Goal: Task Accomplishment & Management: Manage account settings

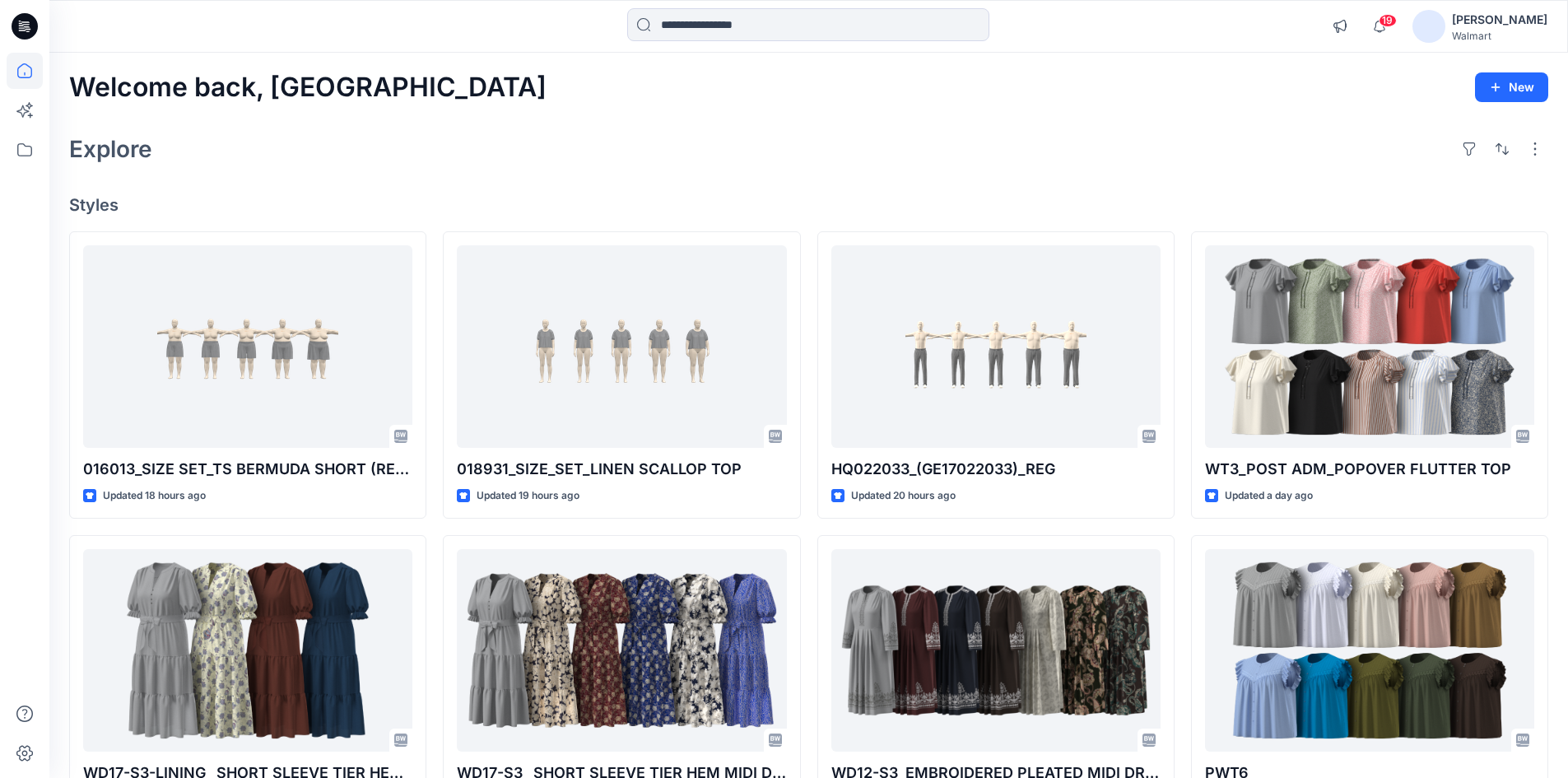
click at [1540, 14] on div "[PERSON_NAME]" at bounding box center [1500, 20] width 96 height 20
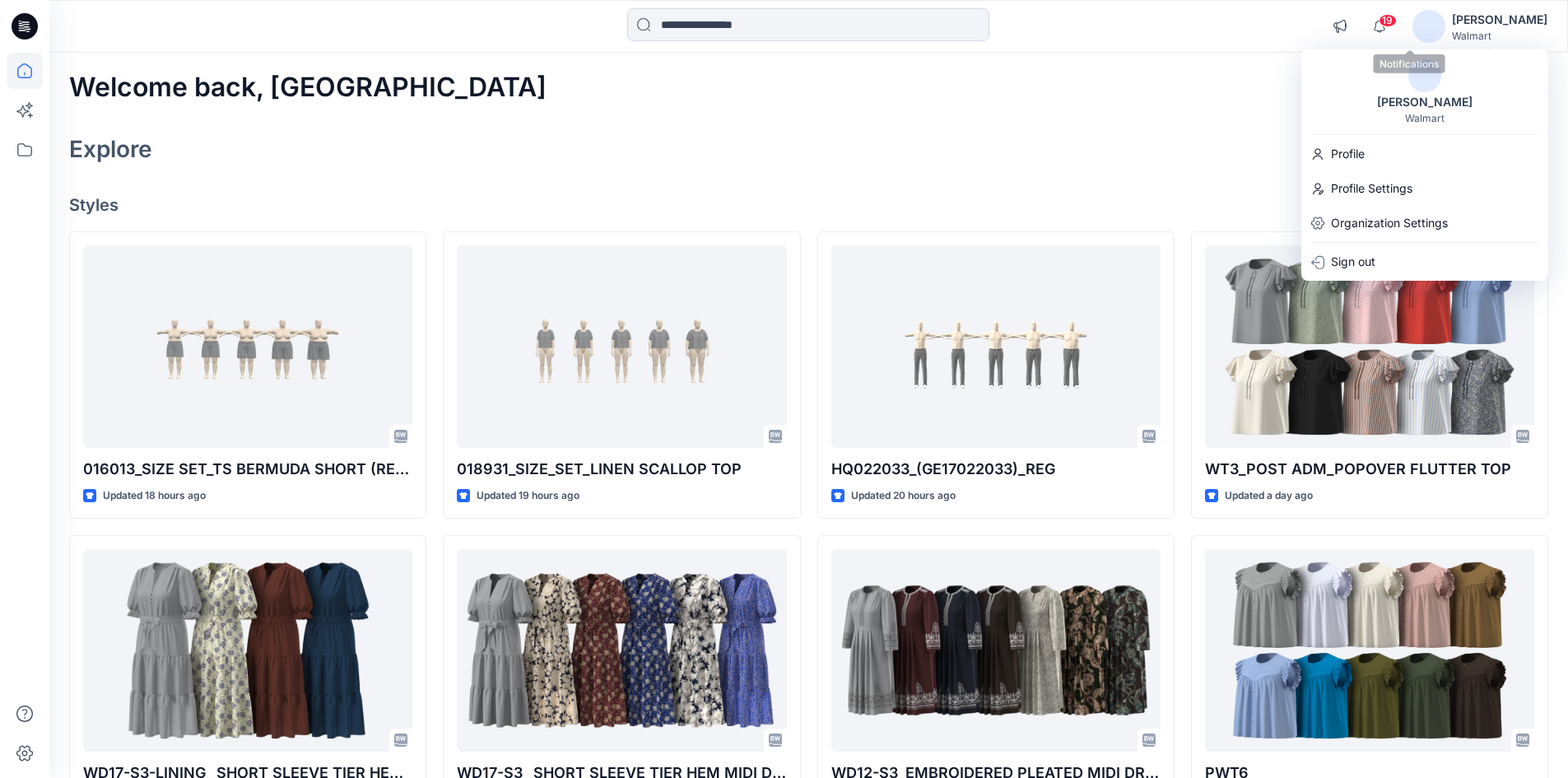
click at [1397, 24] on span "19" at bounding box center [1388, 21] width 18 height 13
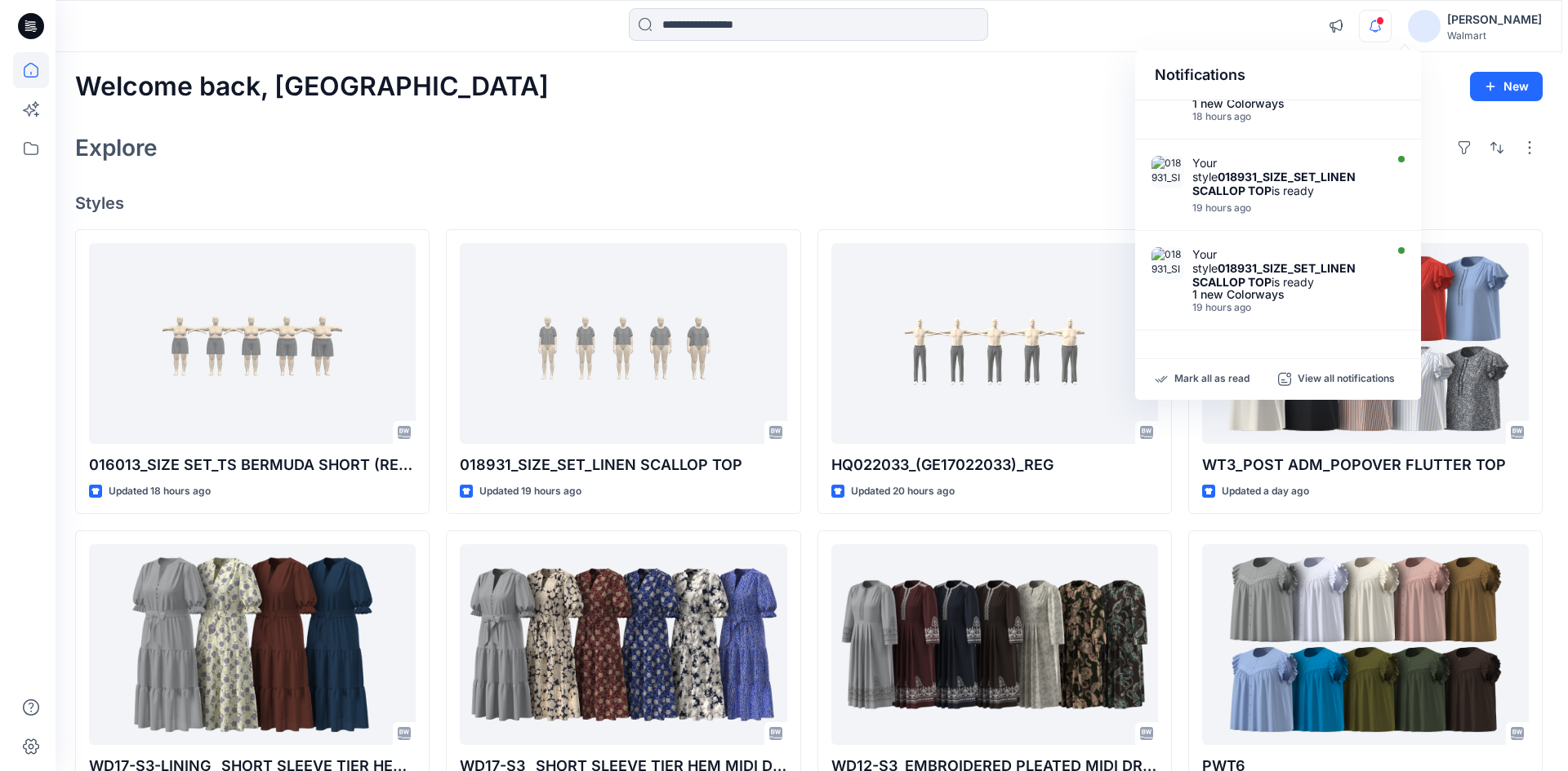
scroll to position [743, 0]
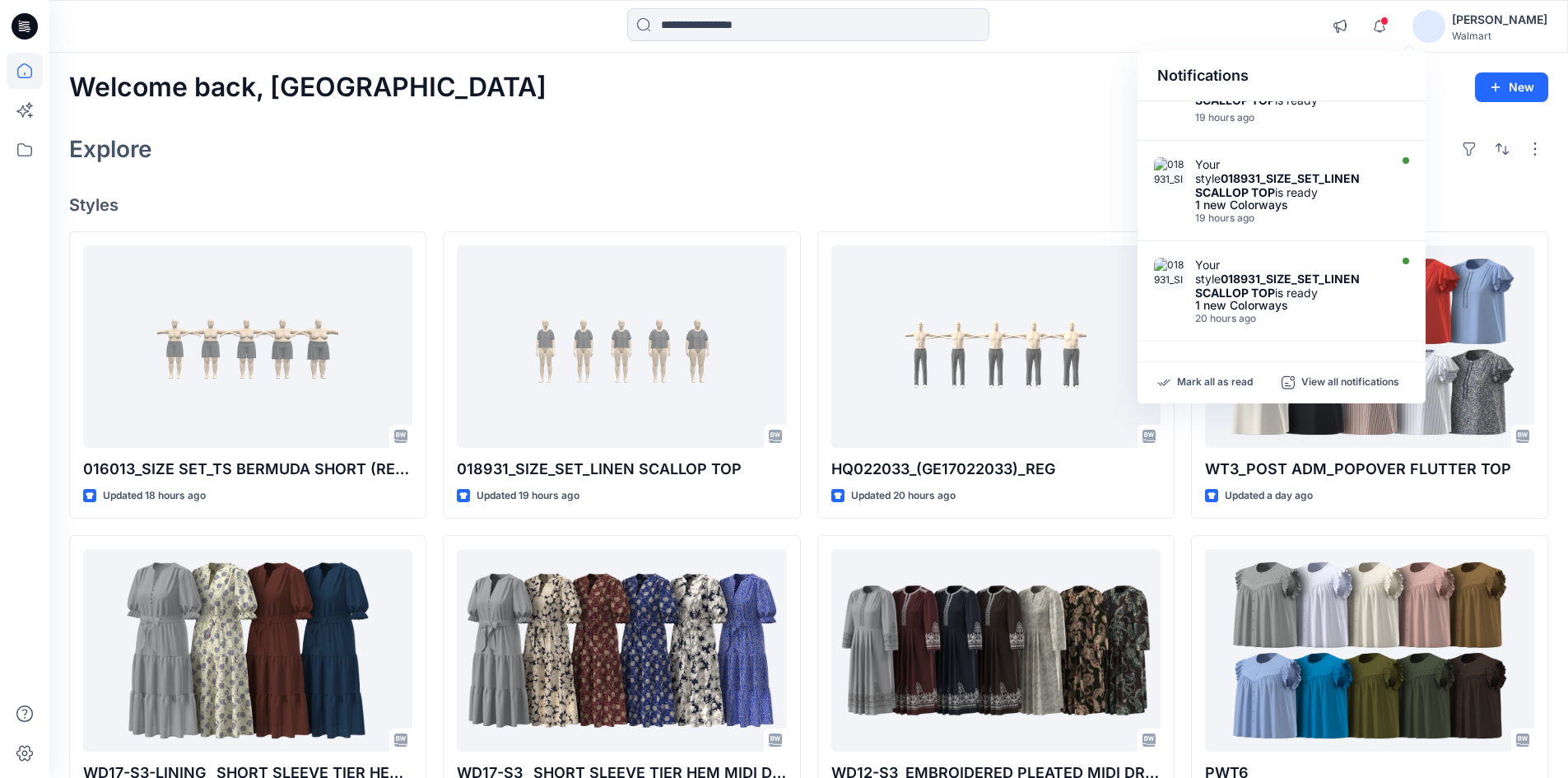
click at [1032, 127] on div "Welcome back, Rahul New Explore Styles 016013_SIZE SET_TS BERMUDA SHORT (REFINE…" at bounding box center [809, 629] width 1519 height 1153
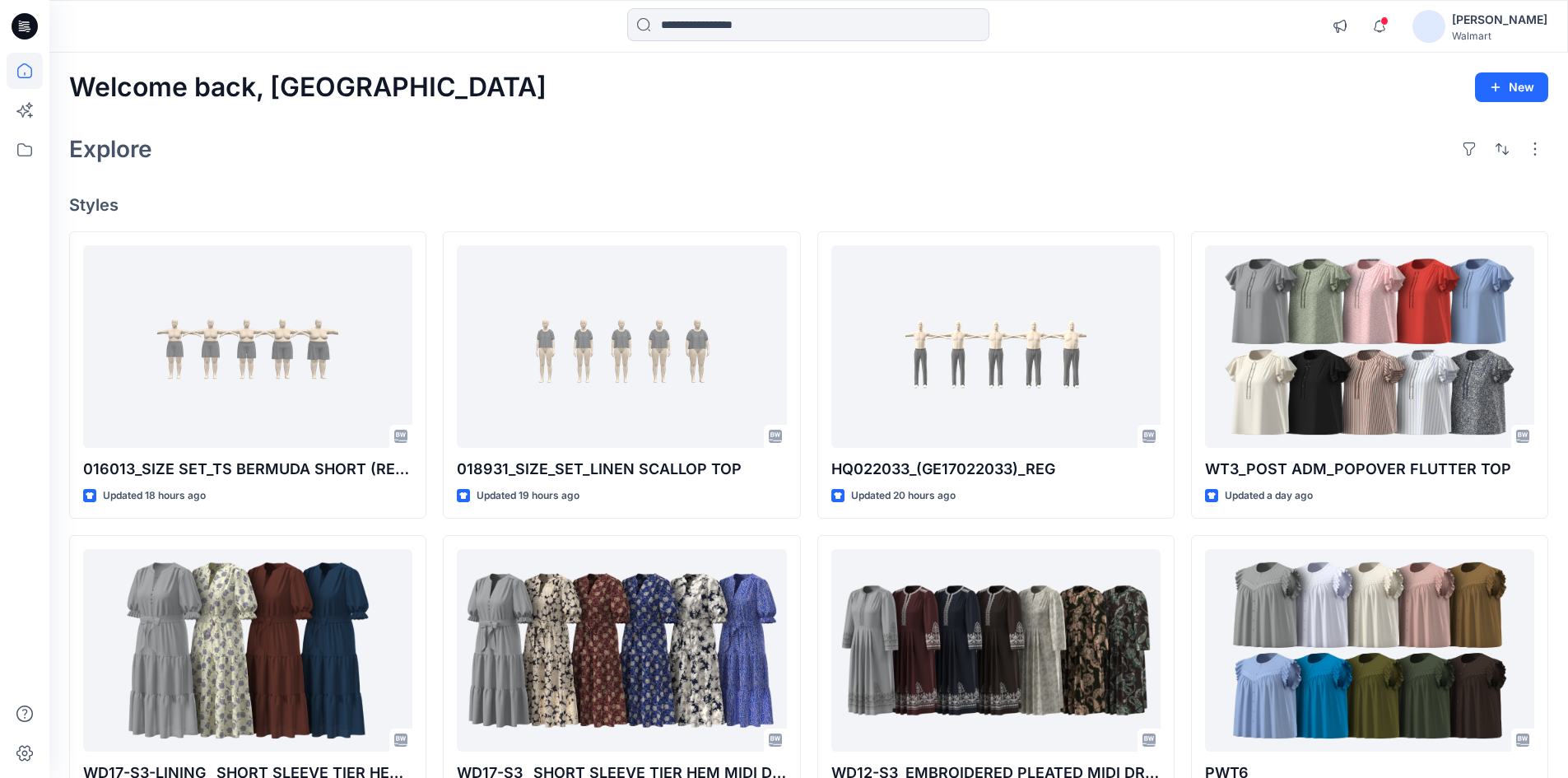
click at [1493, 33] on div "Walmart" at bounding box center [1500, 35] width 96 height 13
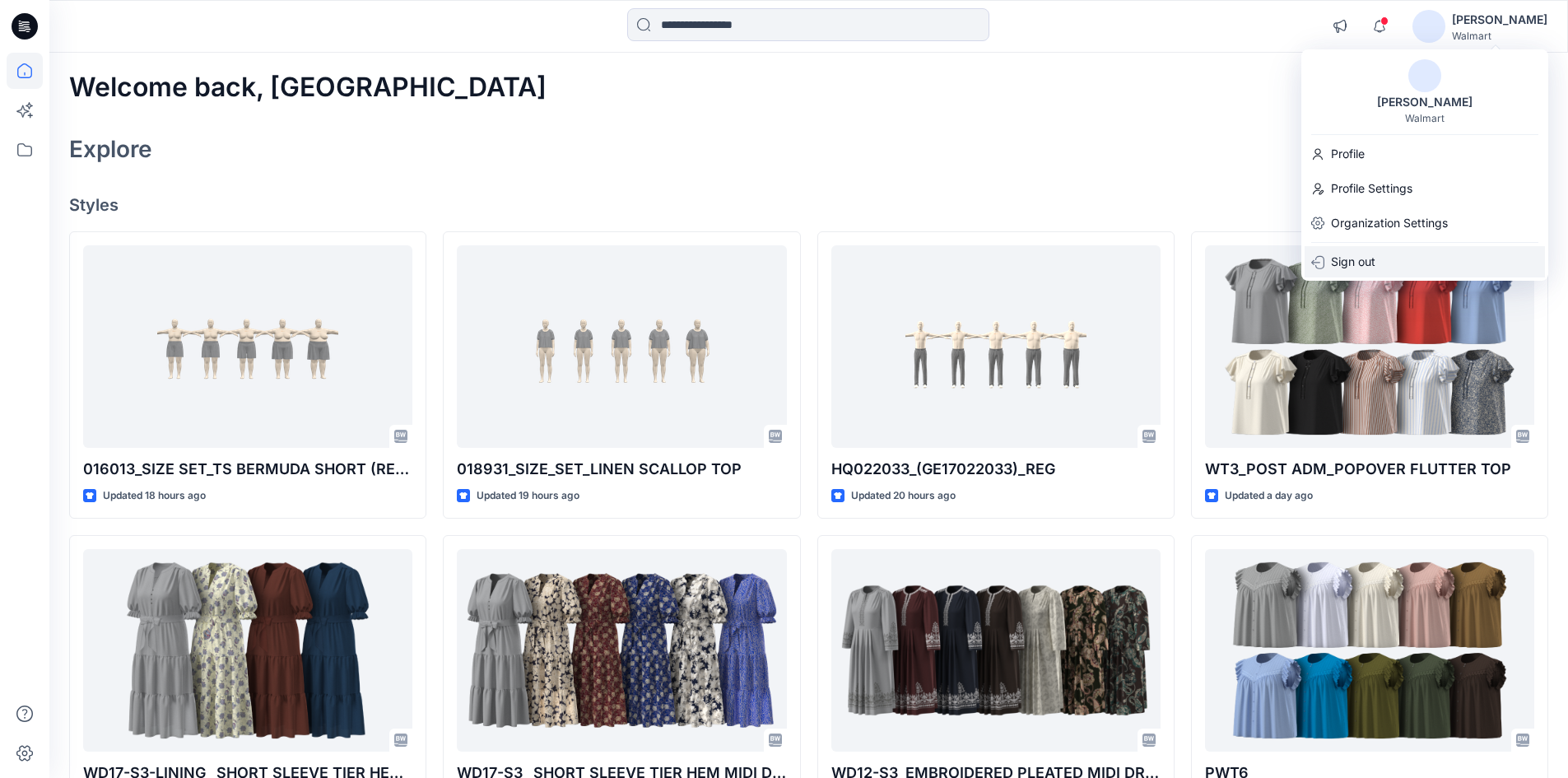
click at [1385, 262] on div "Sign out" at bounding box center [1425, 262] width 240 height 31
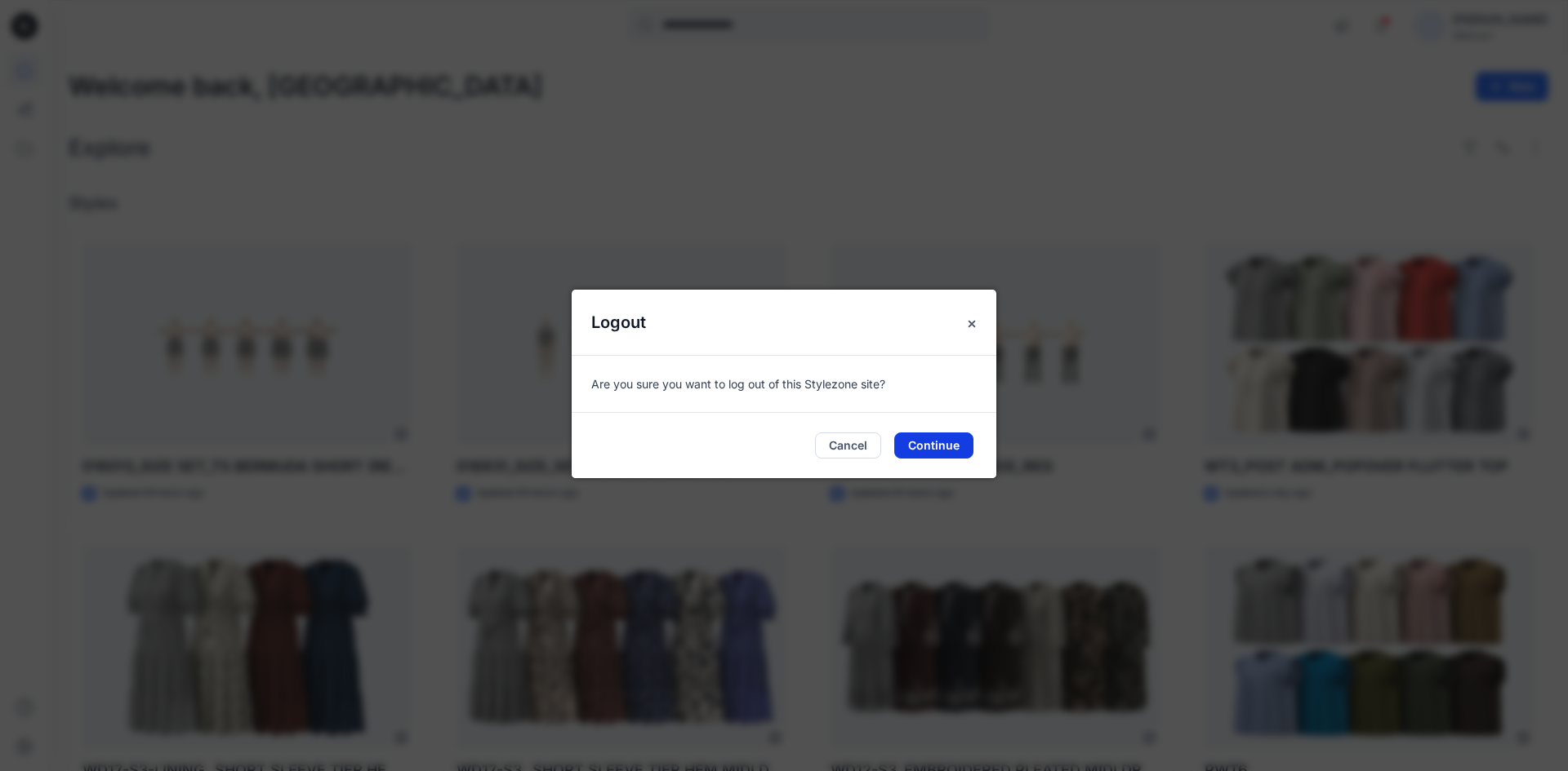
click at [947, 453] on button "Continue" at bounding box center [933, 445] width 79 height 26
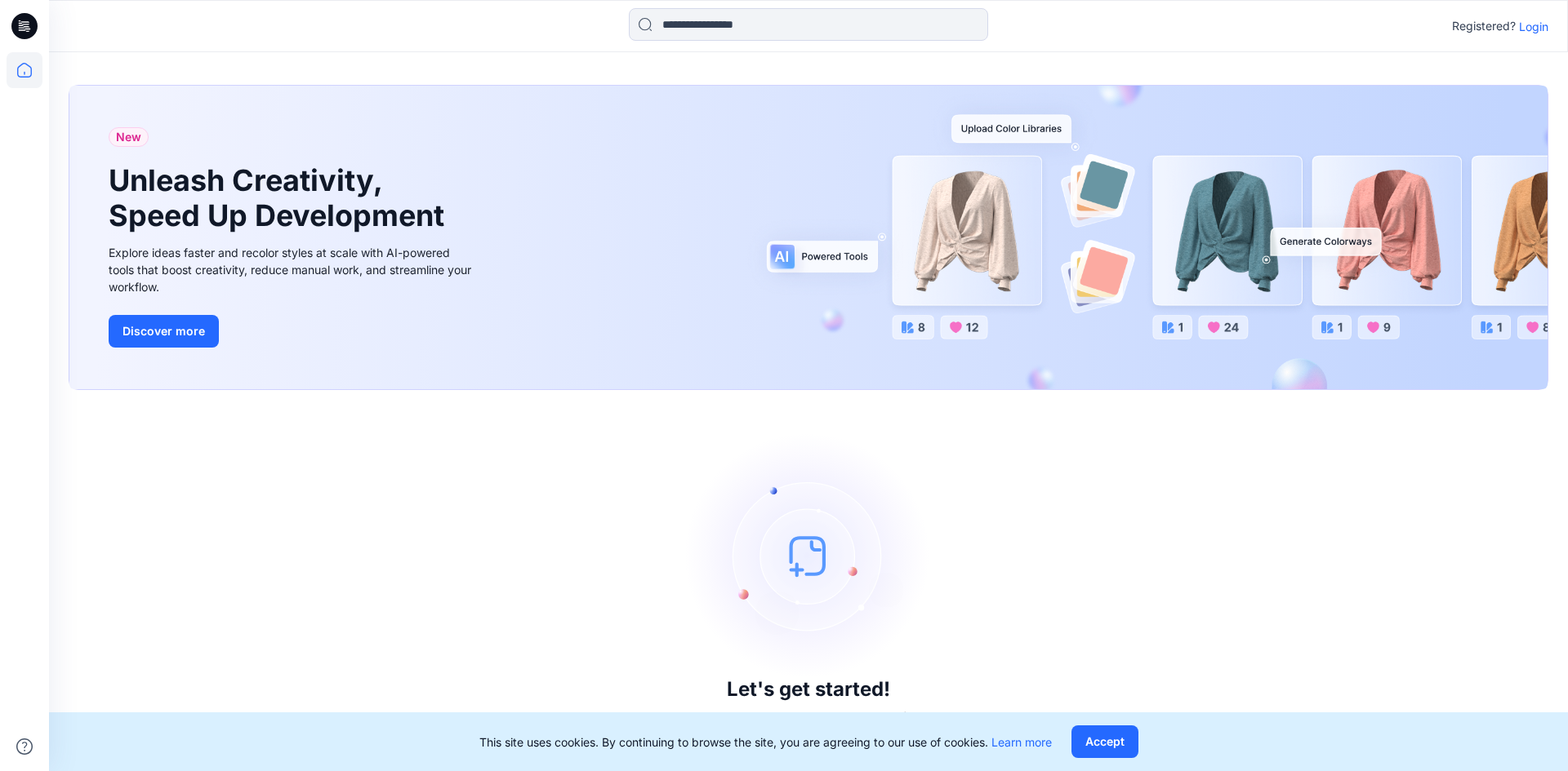
click at [1535, 24] on p "Login" at bounding box center [1533, 27] width 29 height 18
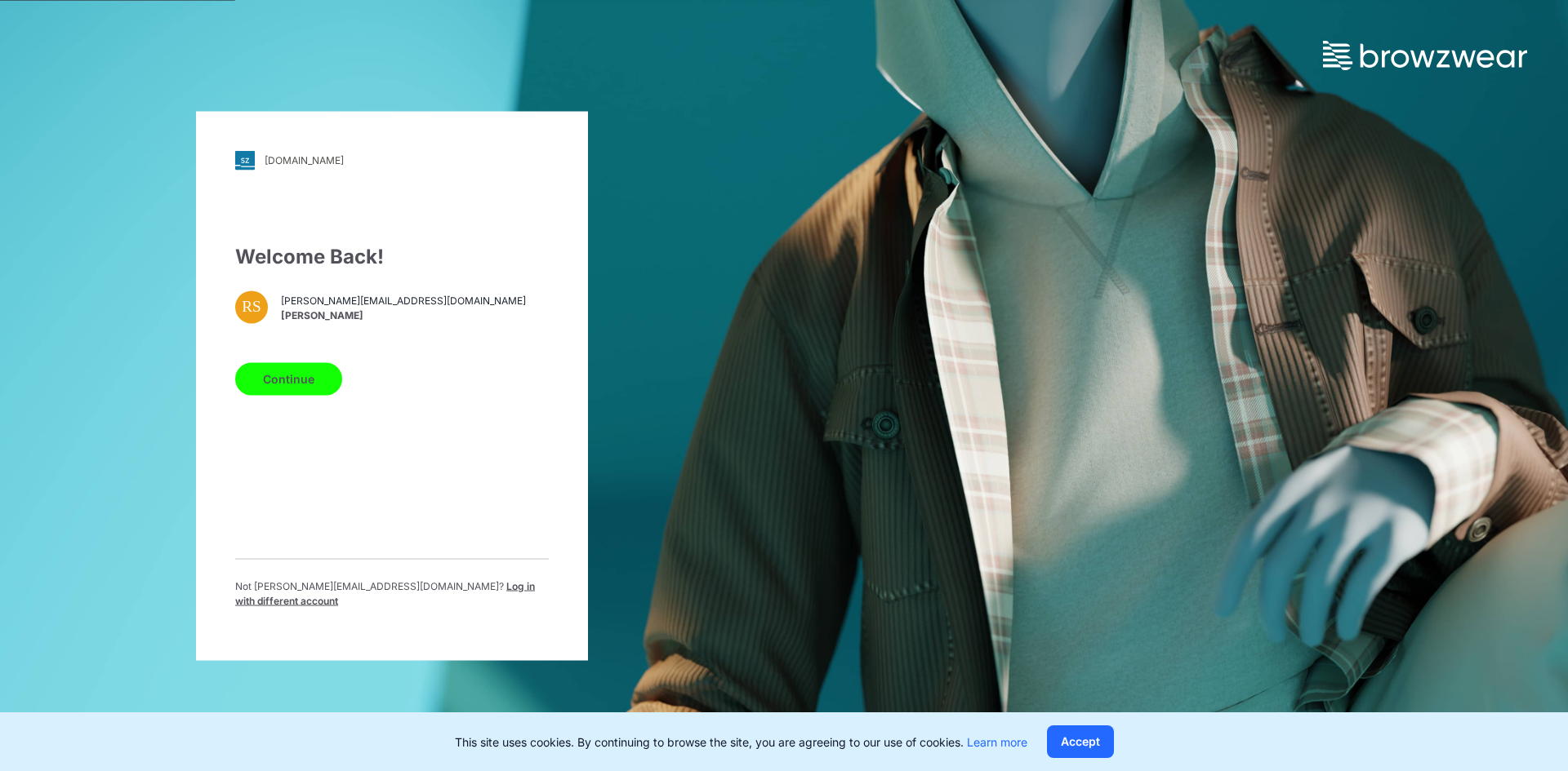
click at [405, 592] on span "Log in with different account" at bounding box center [384, 593] width 299 height 27
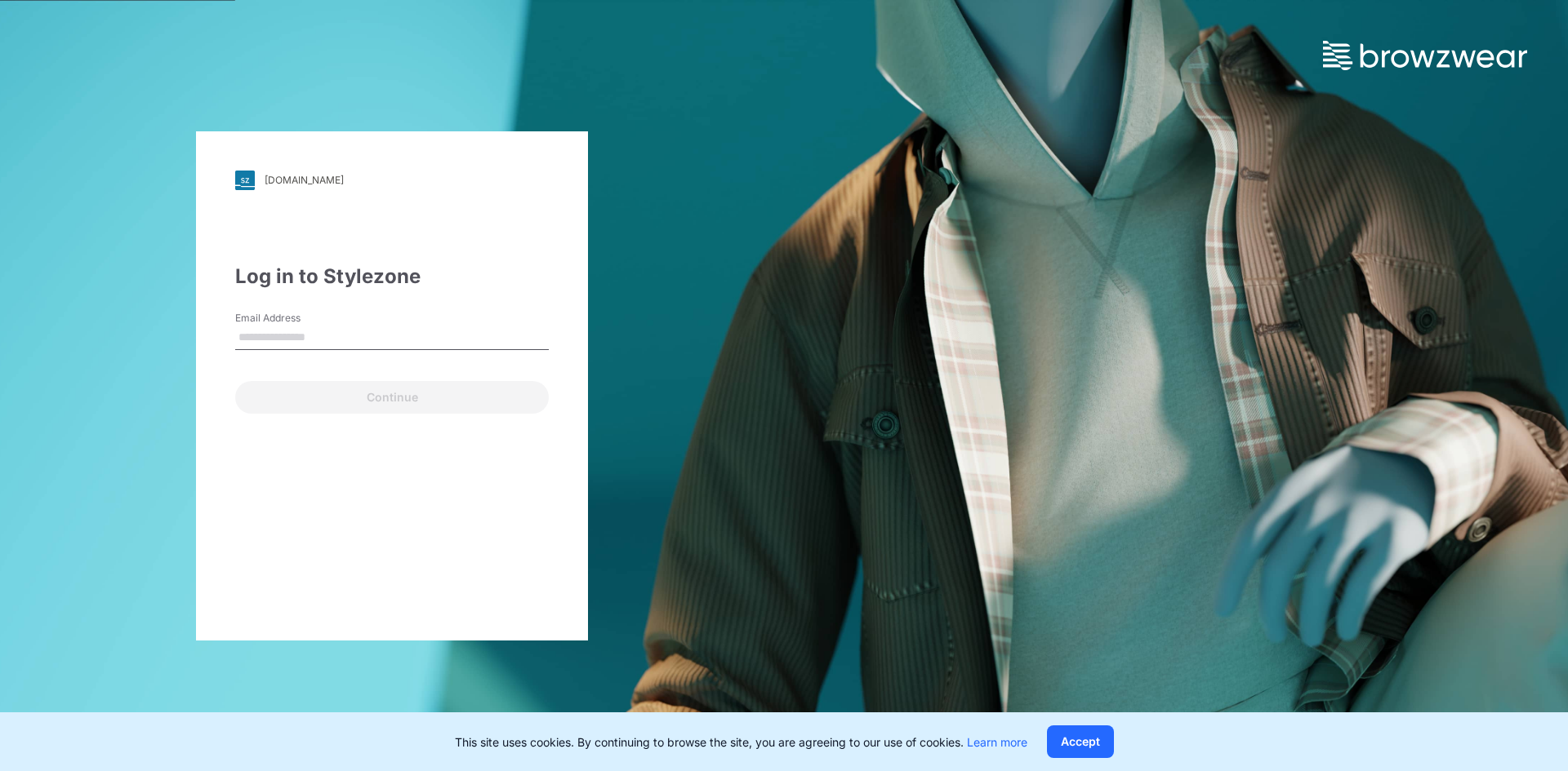
click at [299, 334] on input "Email Address" at bounding box center [392, 338] width 314 height 24
type input "**********"
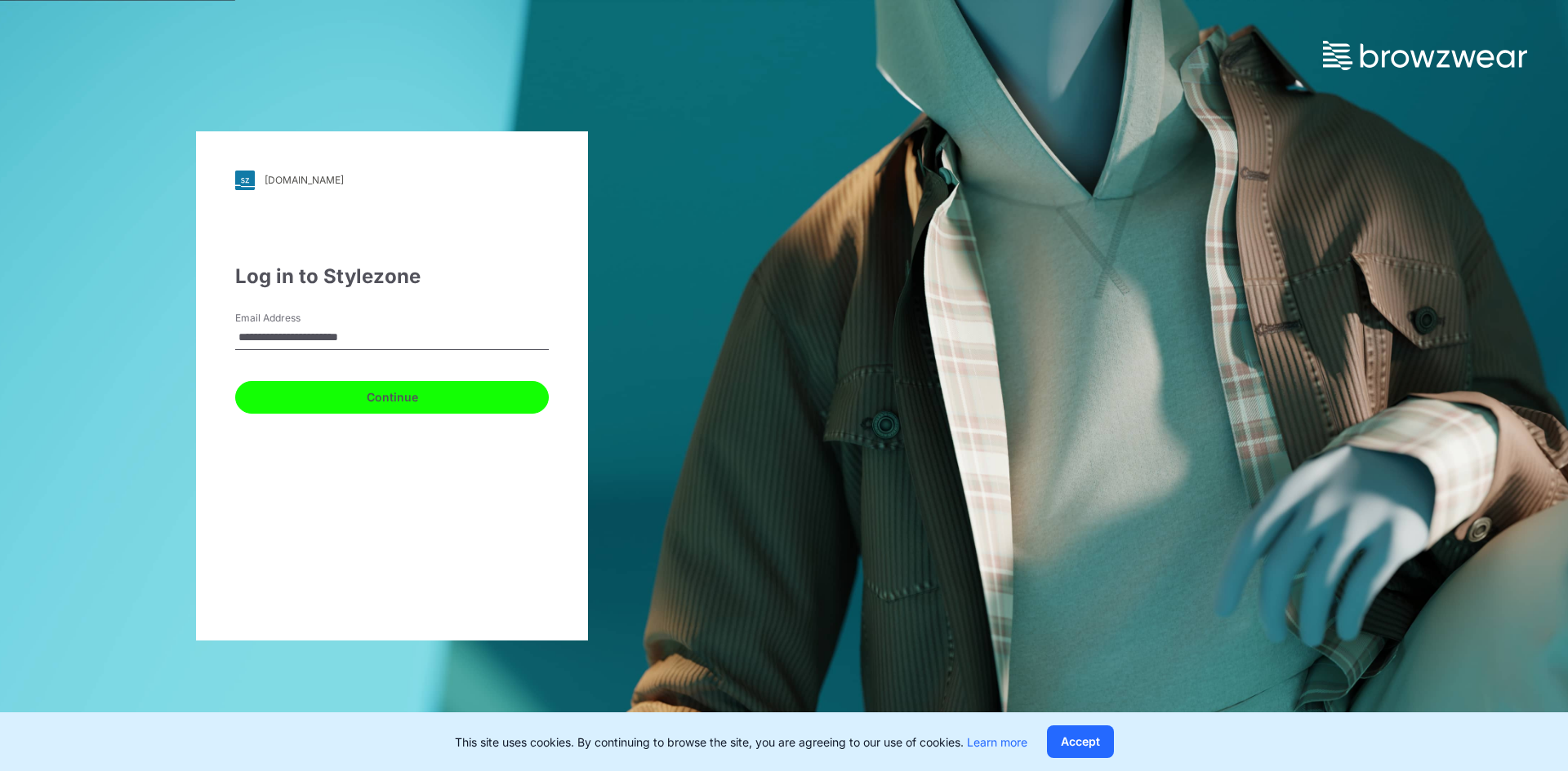
click at [313, 401] on button "Continue" at bounding box center [392, 397] width 314 height 33
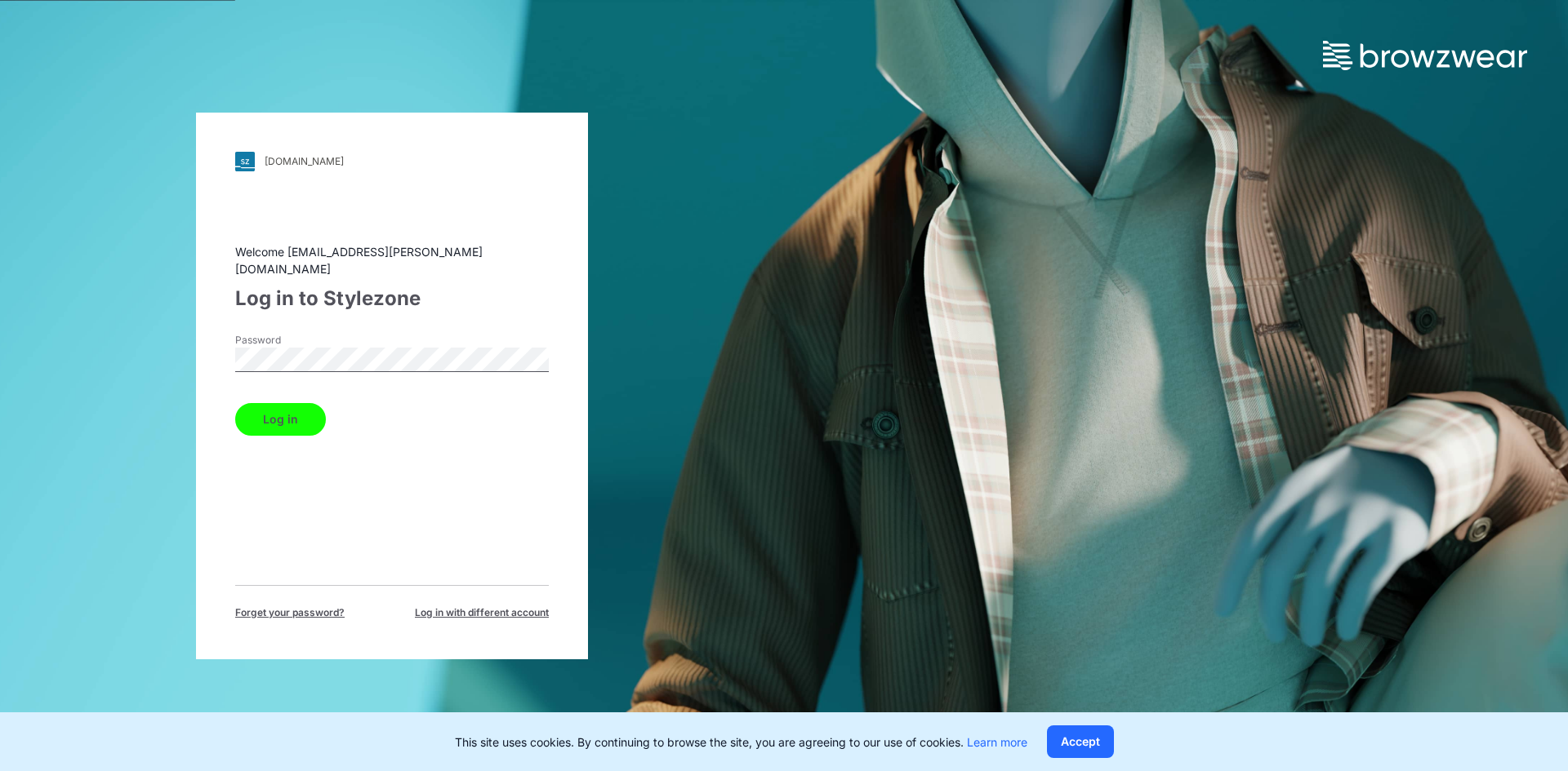
drag, startPoint x: 288, startPoint y: 406, endPoint x: 467, endPoint y: 428, distance: 180.3
click at [288, 405] on button "Log in" at bounding box center [280, 419] width 91 height 33
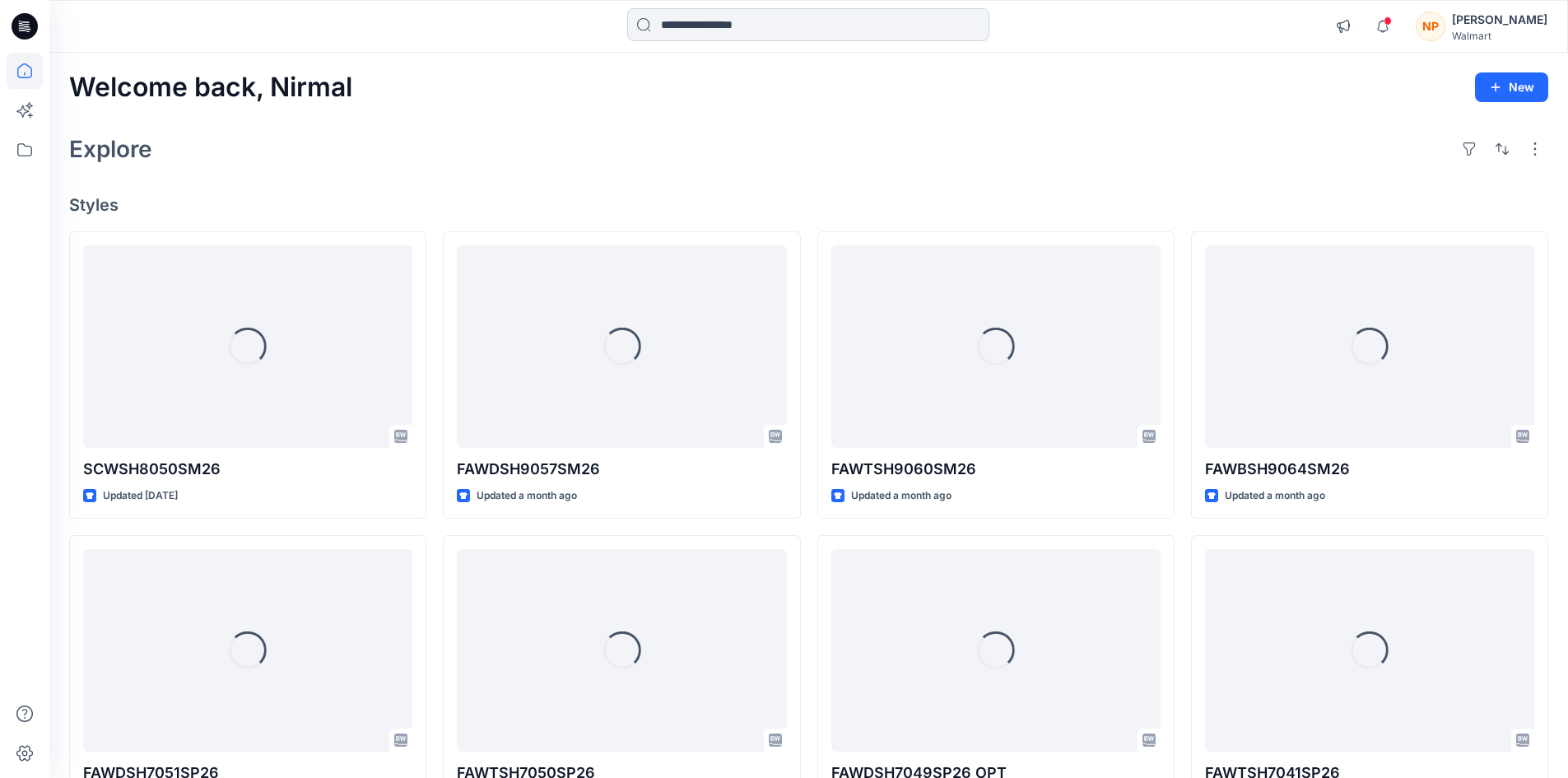
click at [690, 23] on input at bounding box center [808, 24] width 362 height 33
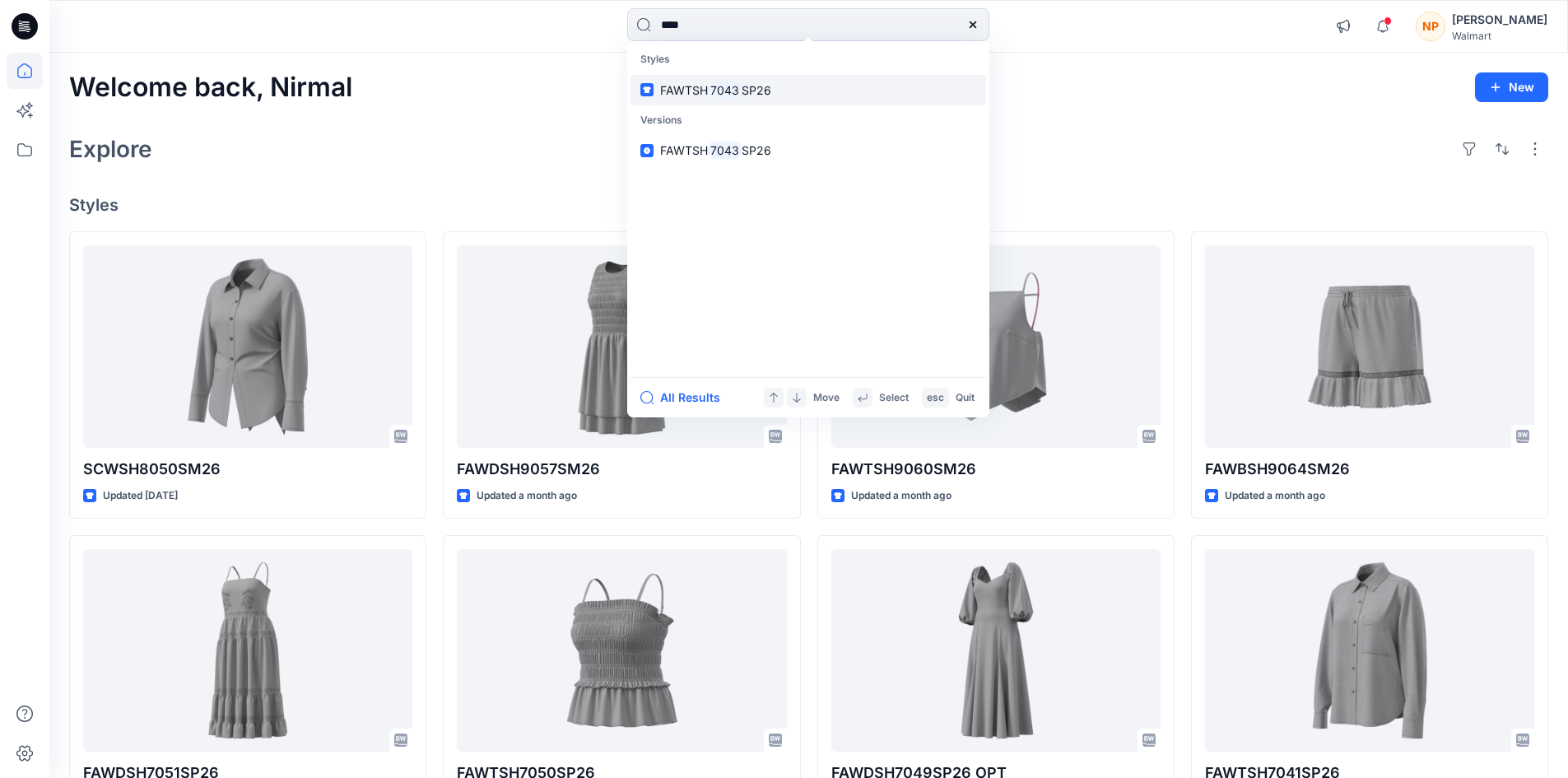
type input "****"
click at [736, 97] on mark "7043" at bounding box center [725, 90] width 34 height 19
